Goal: Information Seeking & Learning: Learn about a topic

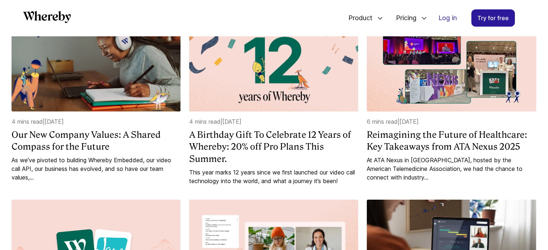
scroll to position [137, 0]
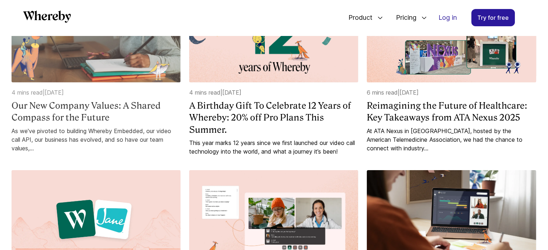
click at [94, 103] on h4 "Our New Company Values: A Shared Compass for the Future" at bounding box center [96, 112] width 169 height 24
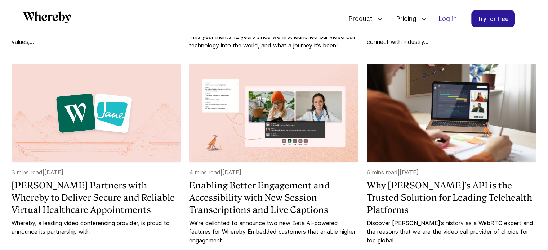
scroll to position [71, 0]
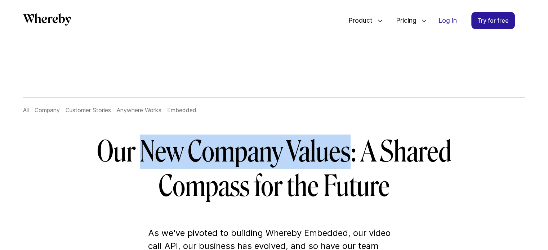
copy h1 "New Company Values"
drag, startPoint x: 143, startPoint y: 152, endPoint x: 347, endPoint y: 143, distance: 204.3
click at [347, 143] on h1 "Our New Company Values: A Shared Compass for the Future" at bounding box center [274, 169] width 415 height 69
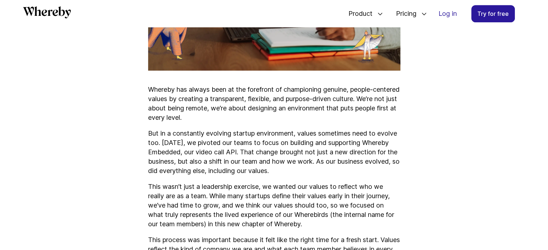
scroll to position [418, 0]
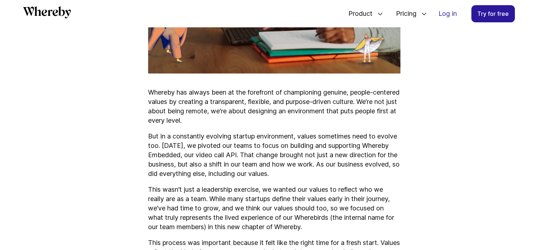
click at [215, 112] on p "Whereby has always been at the forefront of championing genuine, people-centere…" at bounding box center [274, 106] width 252 height 37
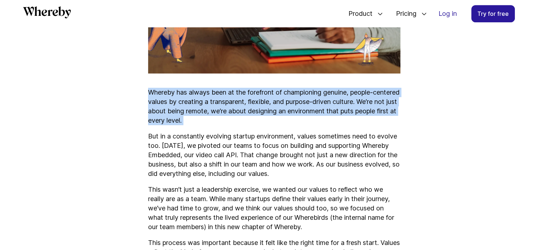
copy p "Whereby has always been at the forefront of championing genuine, people-centere…"
click at [215, 112] on p "Whereby has always been at the forefront of championing genuine, people-centere…" at bounding box center [274, 106] width 252 height 37
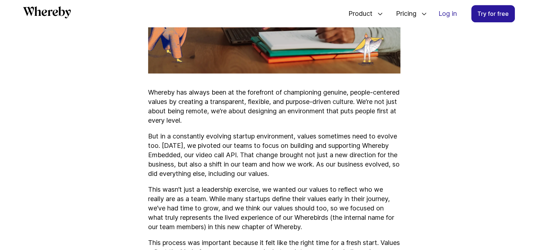
click at [288, 162] on p "But in a constantly evolving startup environment, values sometimes need to evol…" at bounding box center [274, 155] width 252 height 47
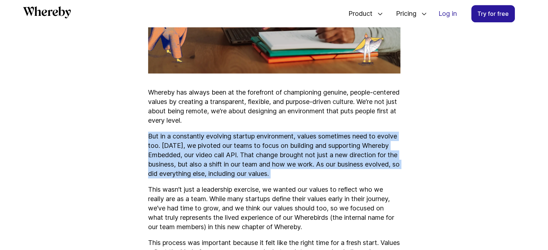
copy p "But in a constantly evolving startup environment, values sometimes need to evol…"
click at [288, 162] on p "But in a constantly evolving startup environment, values sometimes need to evol…" at bounding box center [274, 155] width 252 height 47
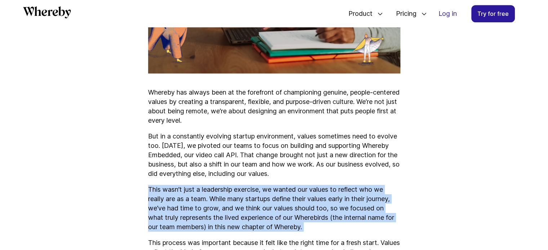
copy p "This wasn’t just a leadership exercise, we wanted our values to reflect who we …"
